Goal: Task Accomplishment & Management: Manage account settings

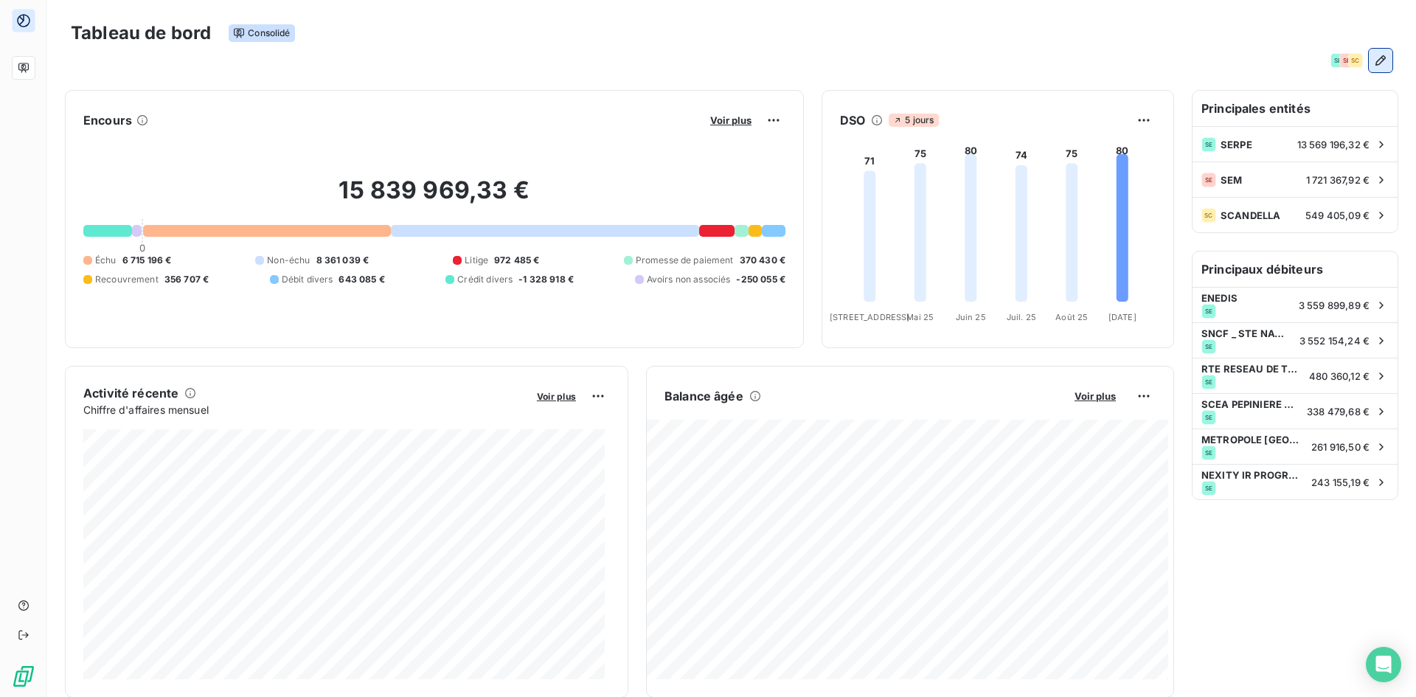
click at [1373, 58] on icon "button" at bounding box center [1380, 60] width 15 height 15
click at [1296, 35] on div "Tableau de bord Consolidé" at bounding box center [731, 33] width 1321 height 31
click at [1373, 63] on icon "button" at bounding box center [1380, 60] width 15 height 15
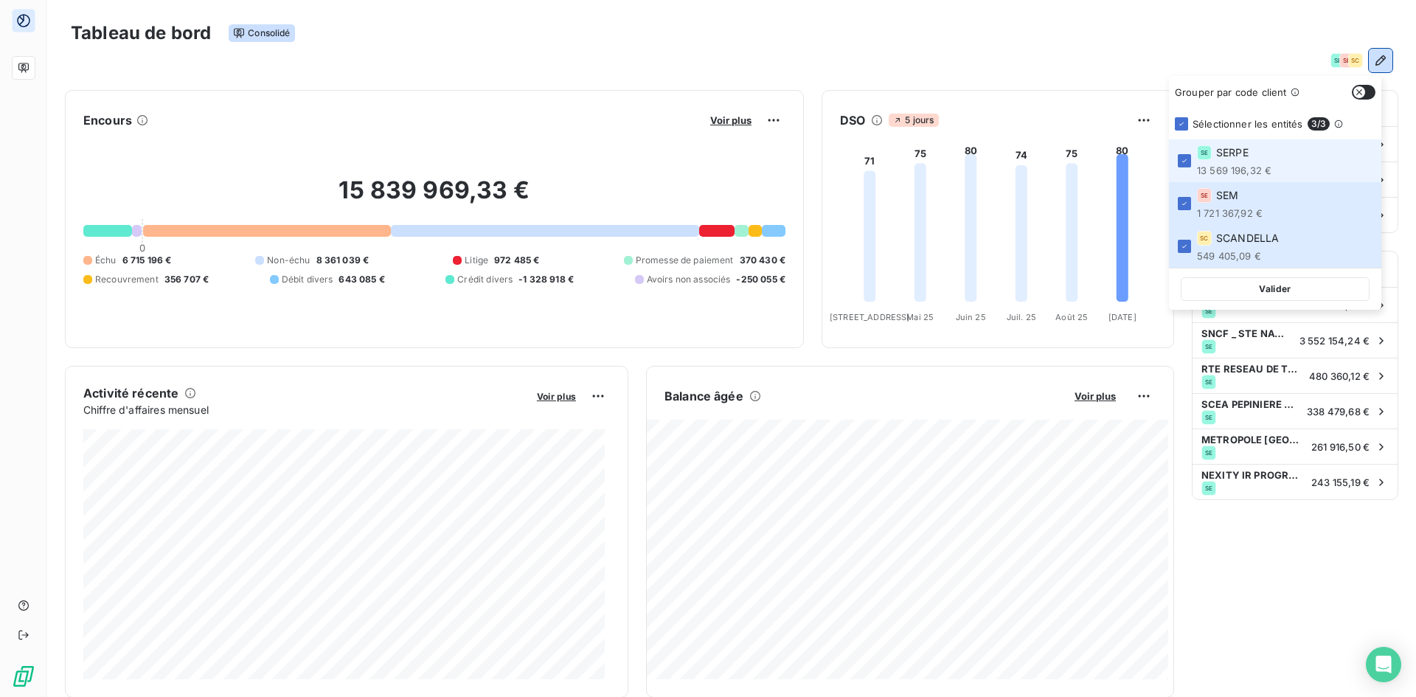
click at [1327, 32] on div "Tableau de bord Consolidé" at bounding box center [731, 33] width 1321 height 31
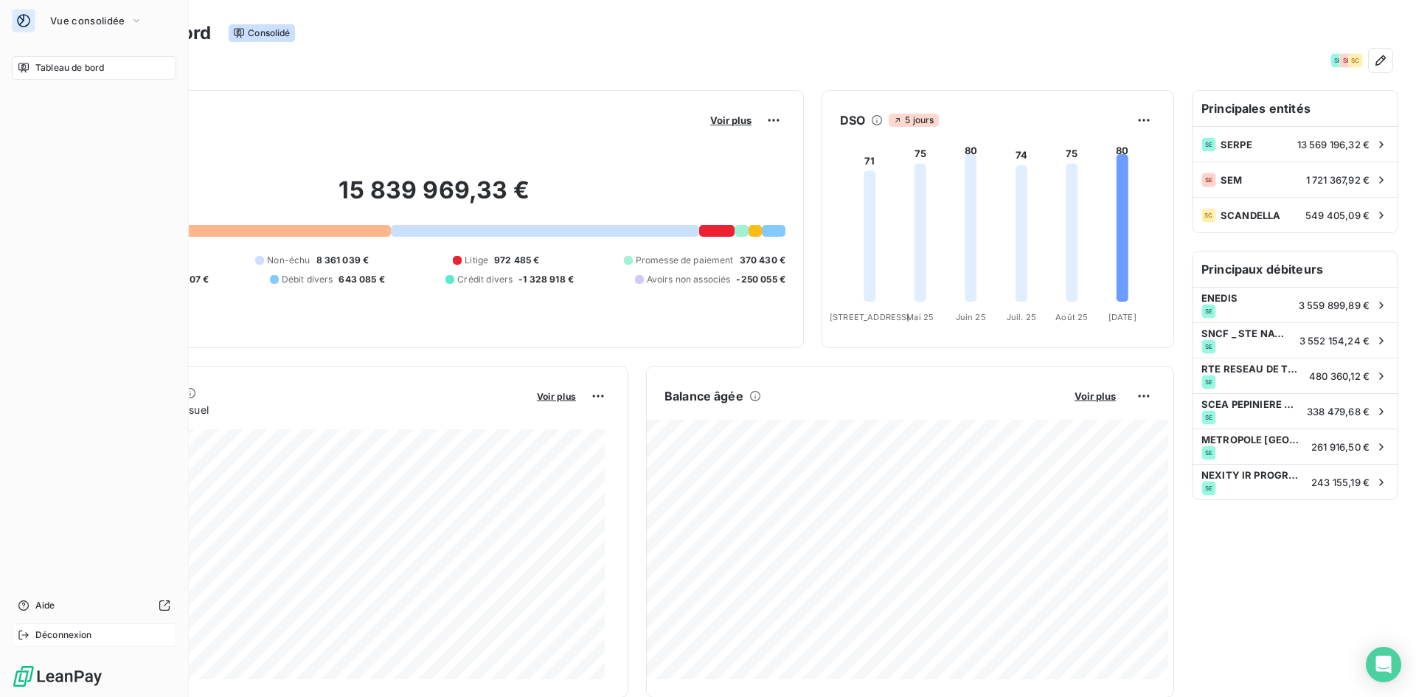
click at [57, 630] on span "Déconnexion" at bounding box center [63, 634] width 57 height 13
